Goal: Task Accomplishment & Management: Manage account settings

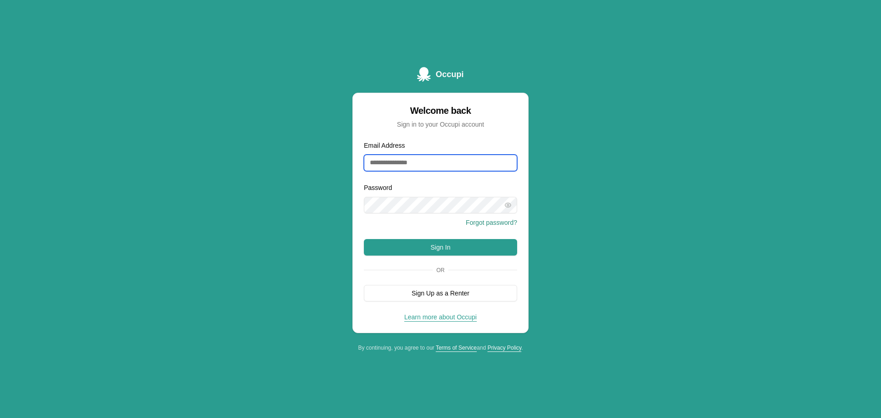
click at [383, 160] on input "Email Address" at bounding box center [440, 163] width 153 height 17
type input "**********"
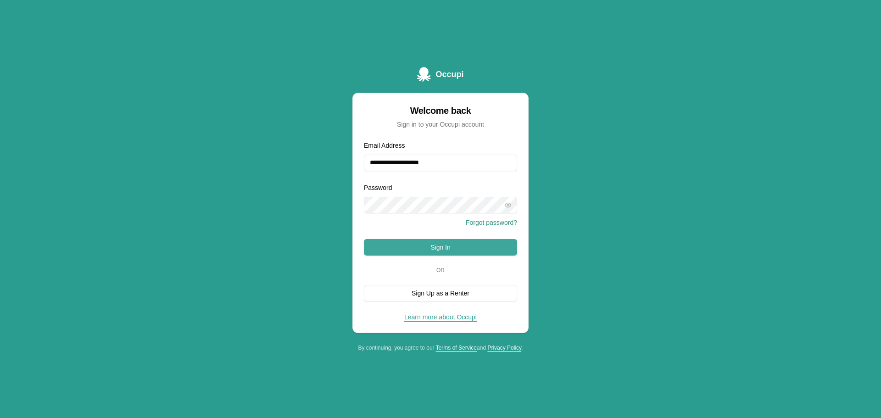
click at [440, 249] on button "Sign In" at bounding box center [440, 247] width 153 height 17
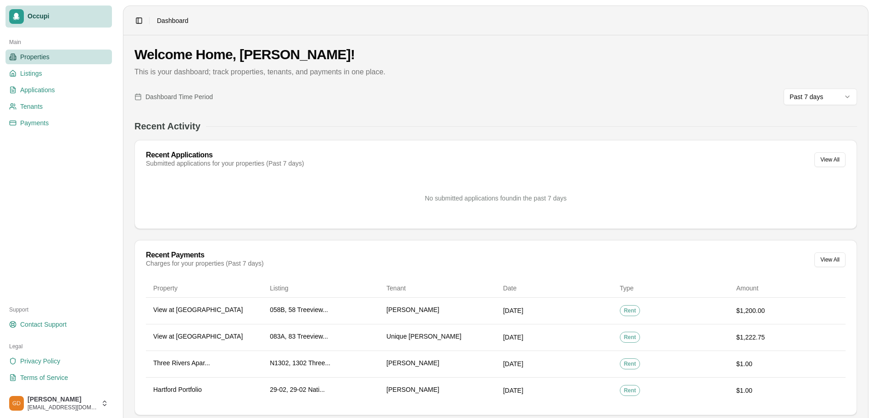
click at [39, 61] on span "Properties" at bounding box center [34, 56] width 29 height 9
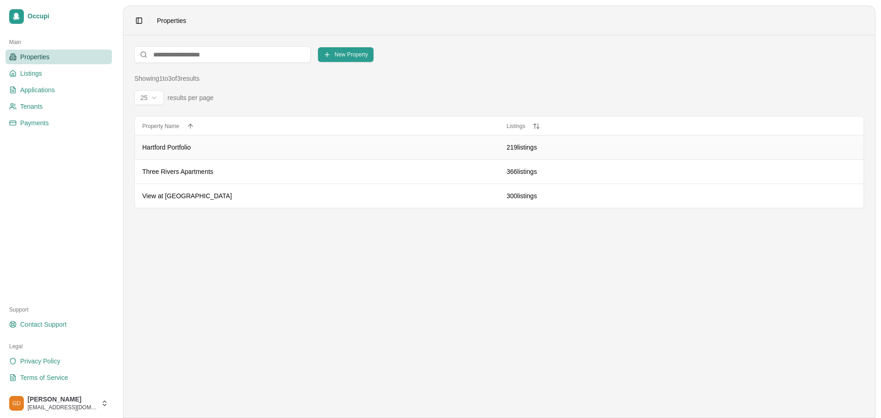
click at [169, 152] on td "Hartford Portfolio" at bounding box center [317, 147] width 364 height 24
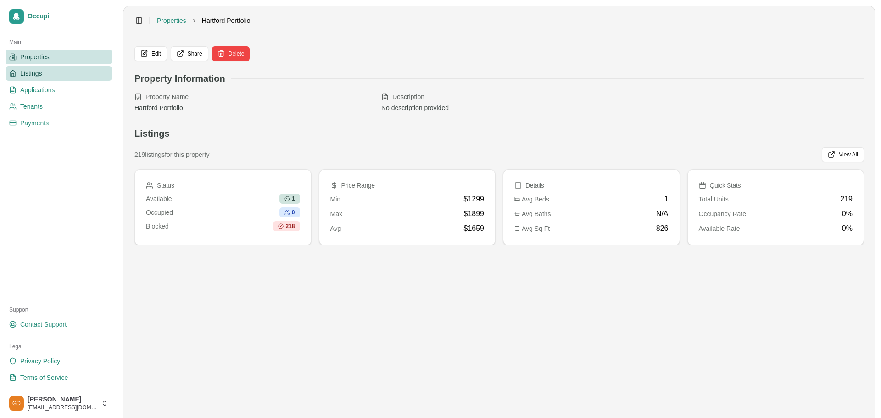
click at [46, 78] on link "Listings" at bounding box center [59, 73] width 106 height 15
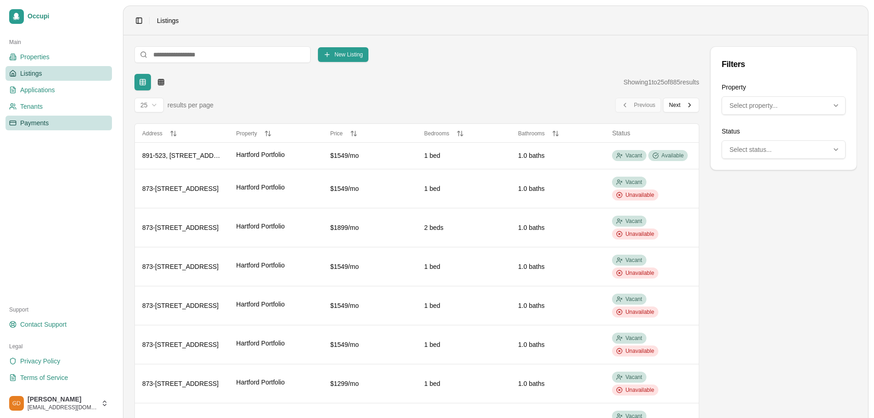
click at [45, 121] on span "Payments" at bounding box center [34, 122] width 28 height 9
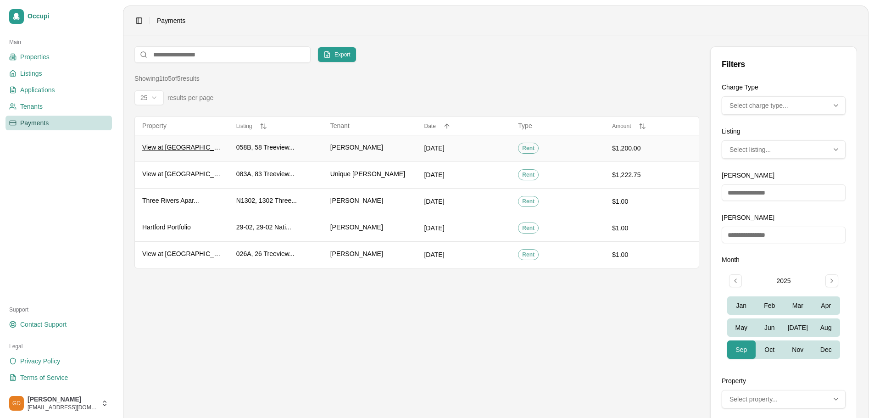
click at [160, 149] on span "View at [GEOGRAPHIC_DATA]" at bounding box center [181, 147] width 79 height 9
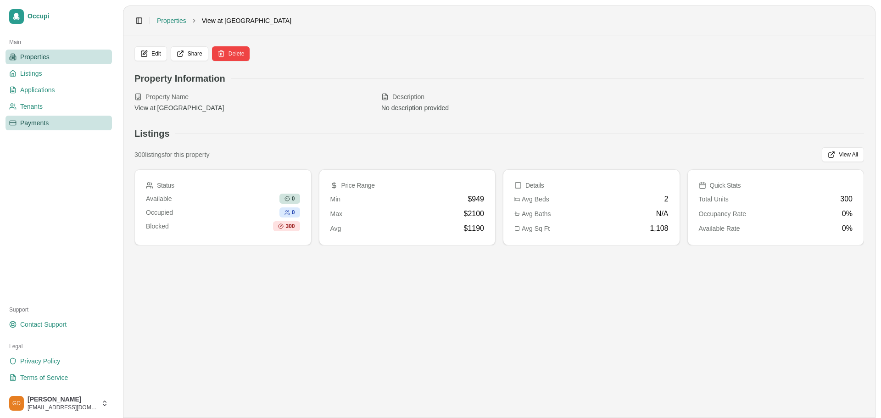
click at [47, 123] on span "Payments" at bounding box center [34, 122] width 28 height 9
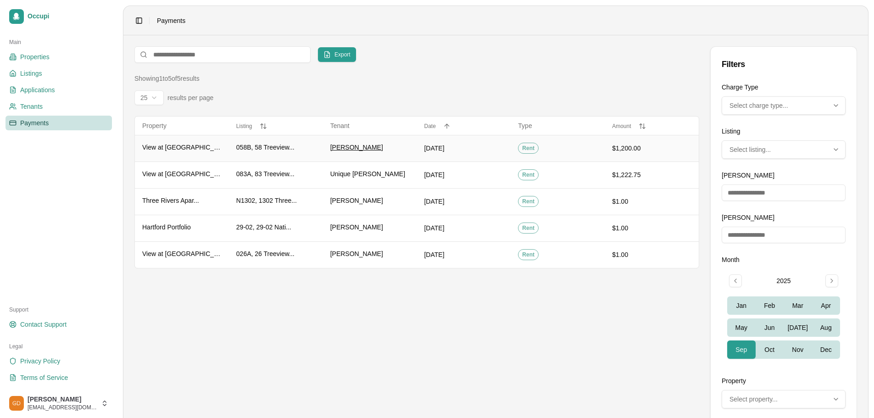
click at [348, 146] on span "[PERSON_NAME]" at bounding box center [356, 147] width 53 height 9
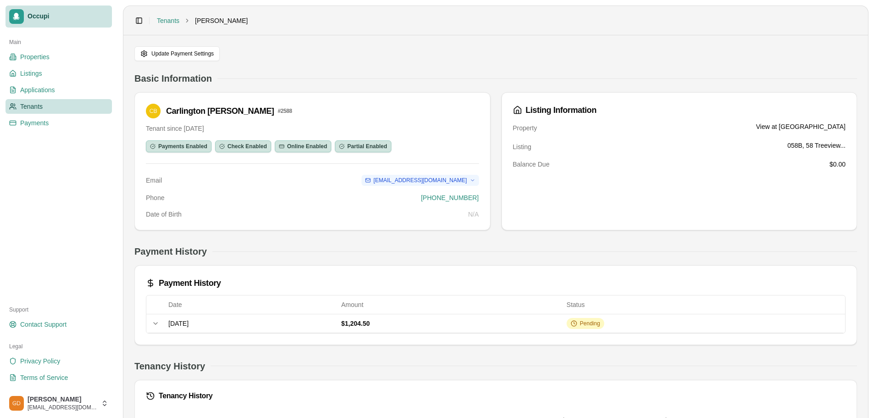
click at [64, 12] on span "Occupi" at bounding box center [68, 16] width 81 height 8
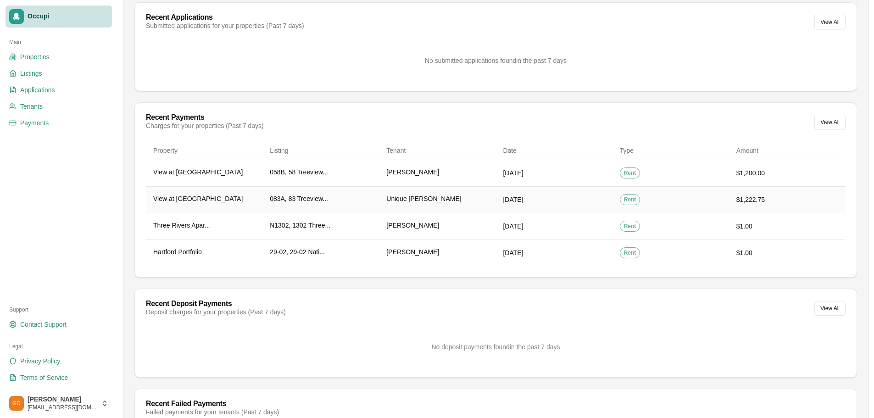
scroll to position [209, 0]
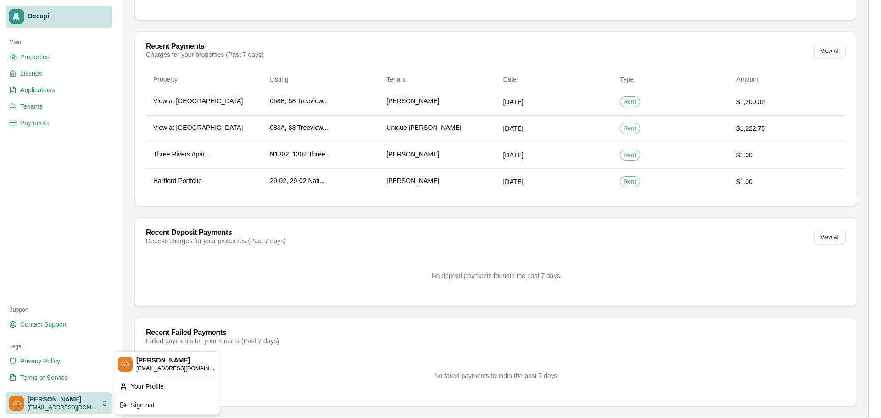
click at [72, 209] on html "Occupi Main Properties Listings Applications Tenants Payments Support Contact S…" at bounding box center [440, 0] width 881 height 418
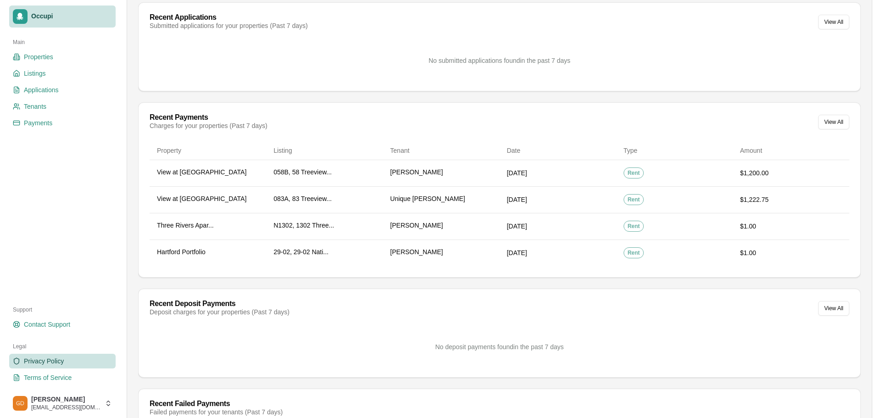
scroll to position [183, 0]
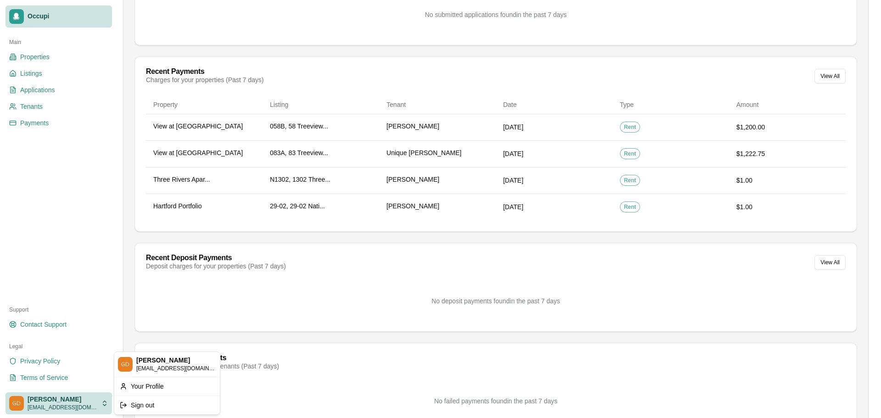
click at [51, 234] on html "Occupi Main Properties Listings Applications Tenants Payments Support Contact S…" at bounding box center [440, 26] width 881 height 418
click at [148, 404] on div "Sign out" at bounding box center [167, 405] width 102 height 15
